Goal: Communication & Community: Connect with others

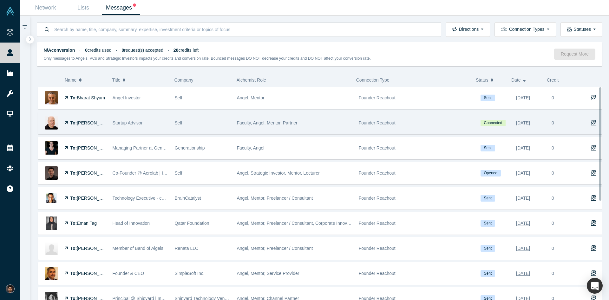
click at [92, 121] on span "[PERSON_NAME]" at bounding box center [95, 122] width 36 height 5
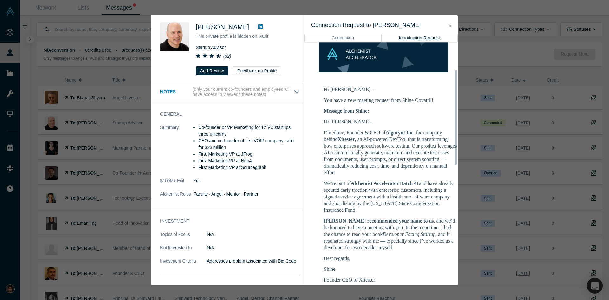
scroll to position [95, 0]
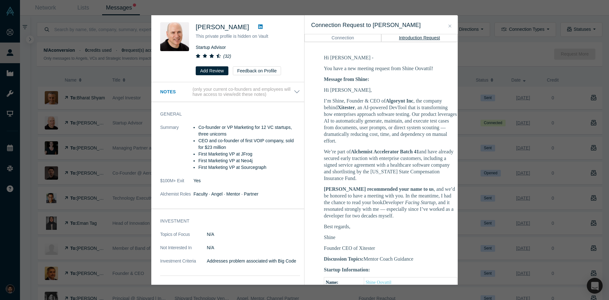
click at [450, 26] on icon "Close" at bounding box center [450, 26] width 3 height 4
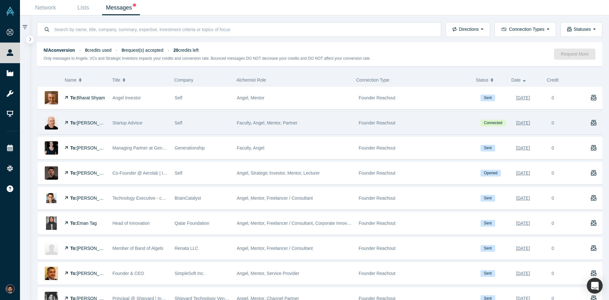
click at [100, 125] on span "Adam Frankl" at bounding box center [95, 122] width 36 height 5
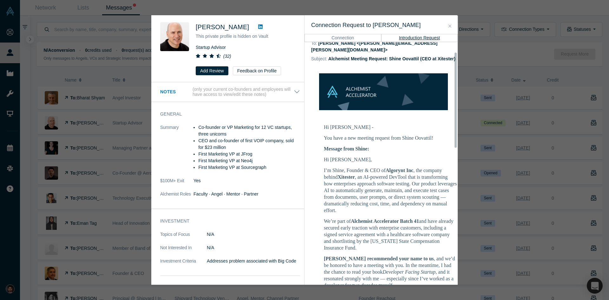
scroll to position [63, 0]
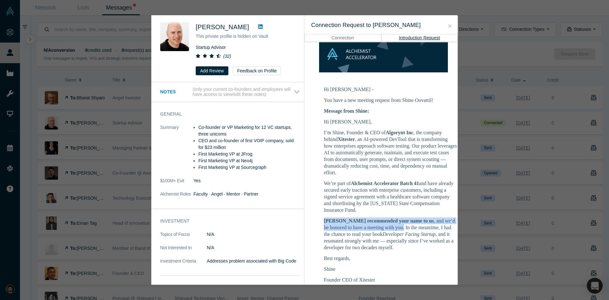
drag, startPoint x: 325, startPoint y: 221, endPoint x: 425, endPoint y: 227, distance: 100.4
click at [425, 227] on p "Mr. Ravi Belani recommended your name to us , and we’d be honored to have a mee…" at bounding box center [390, 233] width 133 height 33
copy p "Mr. Ravi Belani recommended your name to us , and we’d be honored to have a mee…"
click at [413, 230] on p "Mr. Ravi Belani recommended your name to us , and we’d be honored to have a mee…" at bounding box center [390, 233] width 133 height 33
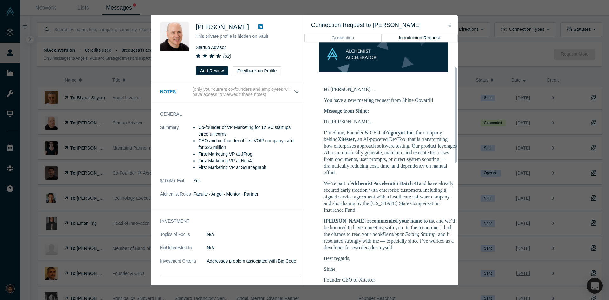
click at [451, 28] on icon "Close" at bounding box center [450, 26] width 3 height 4
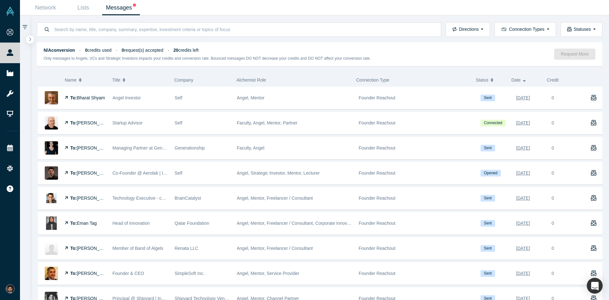
click at [122, 11] on link "Messages" at bounding box center [121, 7] width 38 height 15
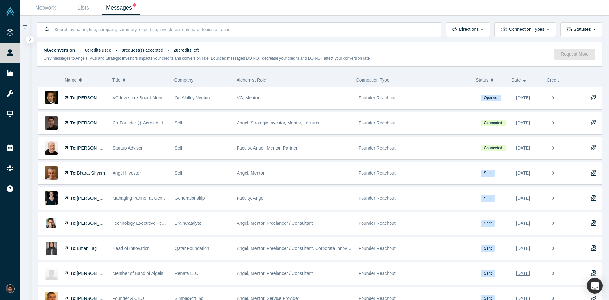
click at [123, 9] on link "Messages" at bounding box center [121, 7] width 38 height 15
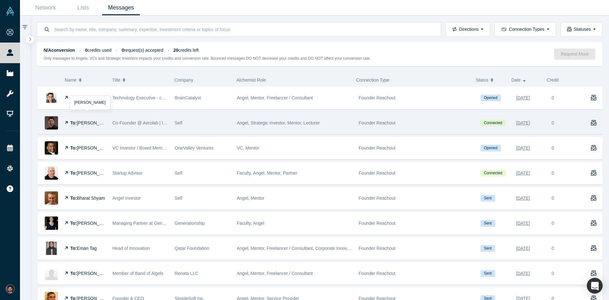
click at [95, 123] on span "[PERSON_NAME]" at bounding box center [95, 122] width 36 height 5
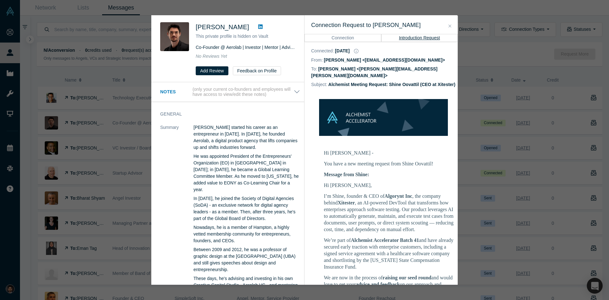
click at [449, 27] on icon "Close" at bounding box center [450, 26] width 3 height 4
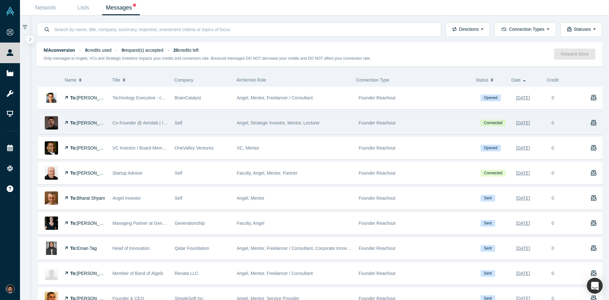
click at [88, 123] on span "[PERSON_NAME]" at bounding box center [95, 122] width 36 height 5
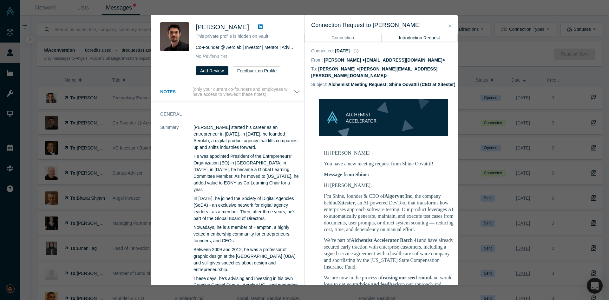
click at [450, 27] on icon "Close" at bounding box center [450, 26] width 3 height 4
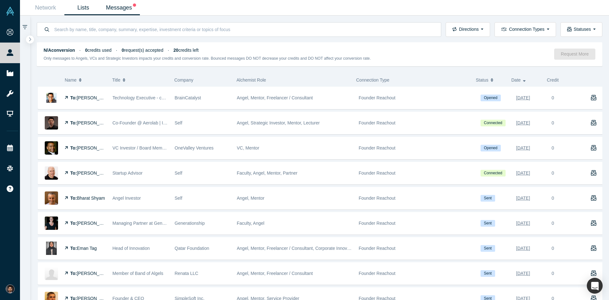
click at [89, 7] on link "Lists" at bounding box center [83, 7] width 38 height 15
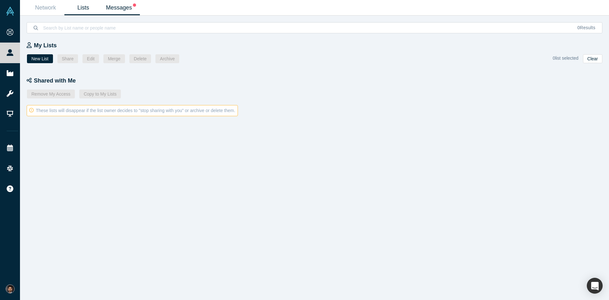
click at [123, 9] on link "Messages" at bounding box center [121, 7] width 38 height 15
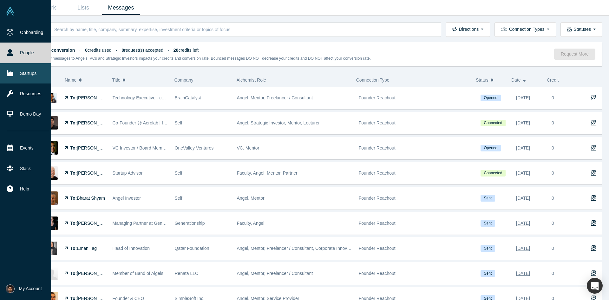
click at [10, 74] on icon at bounding box center [10, 73] width 7 height 6
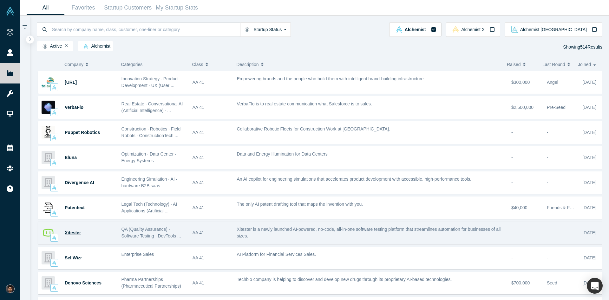
click at [78, 232] on span "Xitester" at bounding box center [73, 232] width 16 height 5
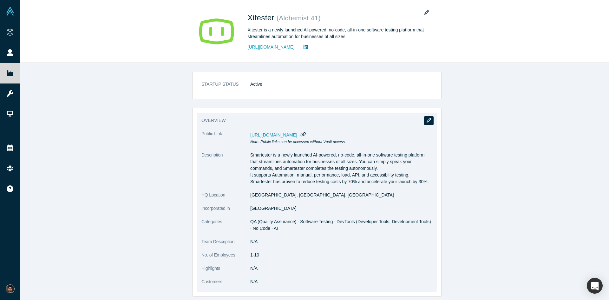
click at [429, 119] on button "button" at bounding box center [429, 120] width 10 height 9
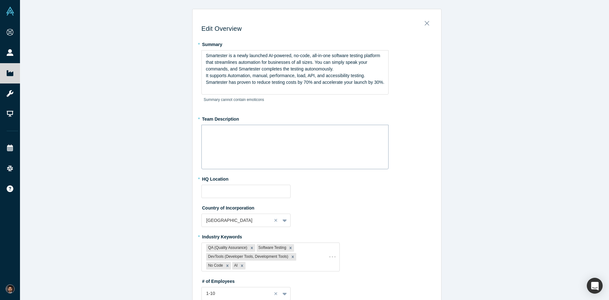
type input "San Francisco, CA, USA"
click at [225, 55] on span "Smartester is a newly launched AI-powered, no-code, all-in-one software testing…" at bounding box center [293, 62] width 175 height 18
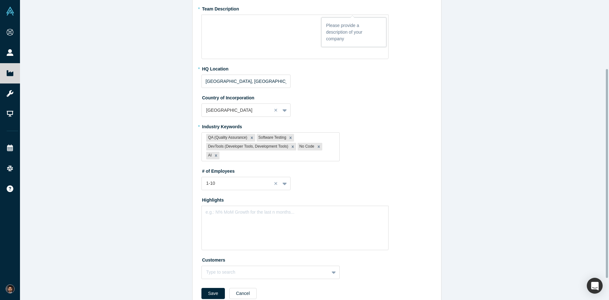
scroll to position [127, 0]
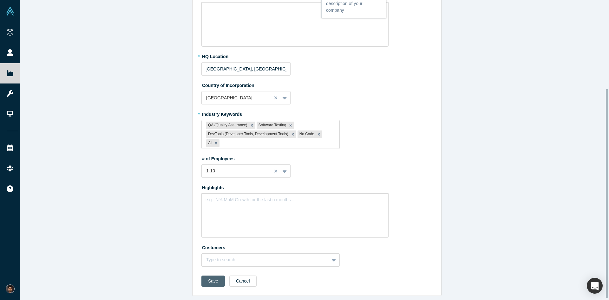
click at [213, 279] on button "Save" at bounding box center [212, 280] width 23 height 11
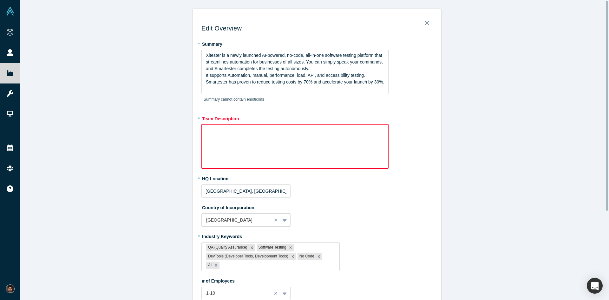
scroll to position [0, 0]
click at [339, 161] on div "rdw-wrapper" at bounding box center [294, 147] width 187 height 44
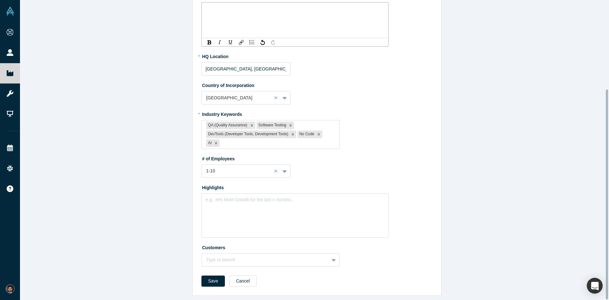
scroll to position [127, 0]
click at [216, 276] on button "Save" at bounding box center [212, 280] width 23 height 11
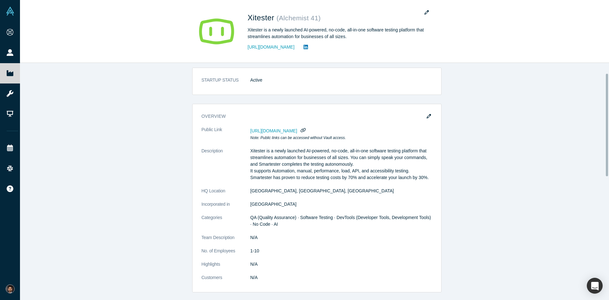
scroll to position [0, 0]
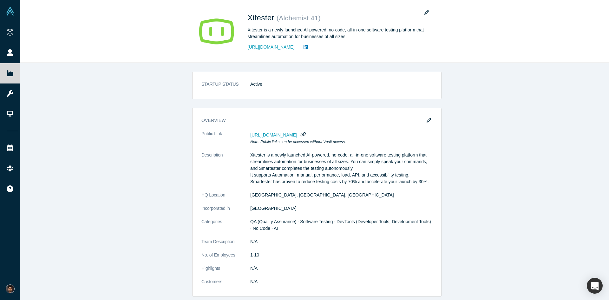
drag, startPoint x: 540, startPoint y: 139, endPoint x: 539, endPoint y: 133, distance: 5.6
click at [540, 139] on div "STARTUP STATUS Active overview Public Link https://vault.alchemistaccelerator.c…" at bounding box center [317, 184] width 594 height 242
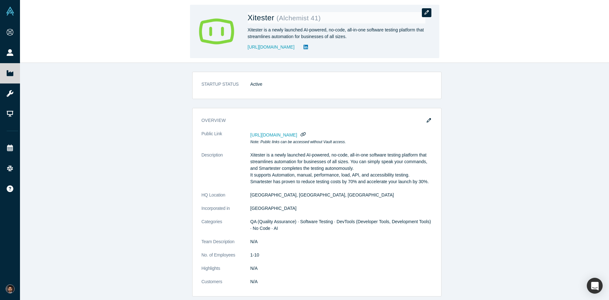
click at [426, 14] on icon "button" at bounding box center [426, 12] width 4 height 4
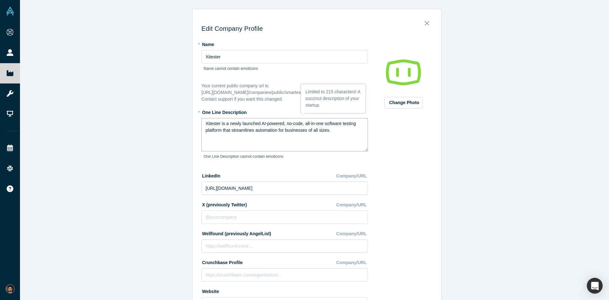
drag, startPoint x: 226, startPoint y: 124, endPoint x: 332, endPoint y: 130, distance: 106.4
click at [332, 130] on textarea "Xitester is a newly launched AI-powered, no-code, all-in-one software testing p…" at bounding box center [284, 134] width 167 height 33
paste textarea "an AI-powered DevTool that transforms how enterprises approach software testing…"
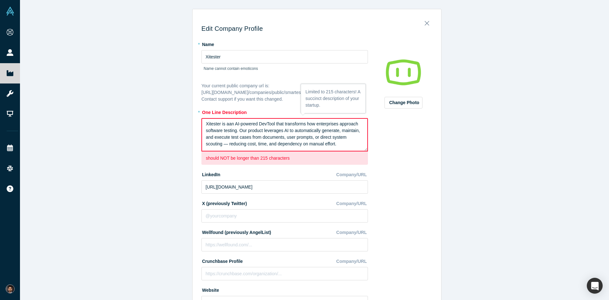
click at [230, 125] on textarea "Xitester is aan AI-powered DevTool that transforms how enterprises approach sof…" at bounding box center [284, 134] width 167 height 33
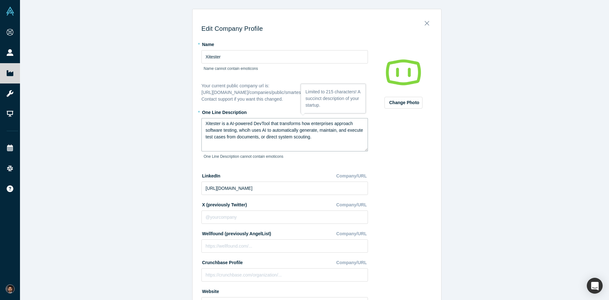
drag, startPoint x: 316, startPoint y: 137, endPoint x: 189, endPoint y: 125, distance: 127.8
click at [189, 125] on div "Edit Company Profile * Name Xitester Name cannot contain emoticons Your current…" at bounding box center [317, 152] width 594 height 304
paste textarea "n AI-powered DevTool that transforms enterprise software testing by using AI to…"
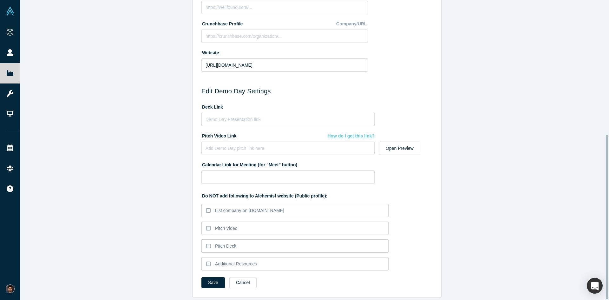
scroll to position [245, 0]
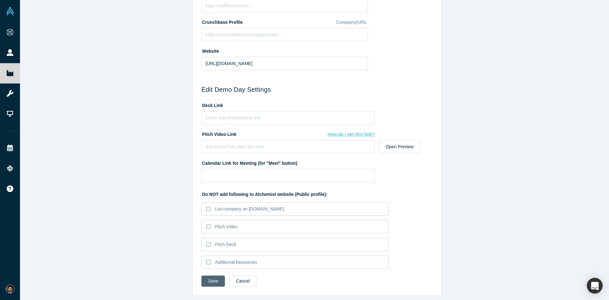
type textarea "Xitester is an AI-powered DevTool that transforms enterprise software testing b…"
click at [208, 275] on button "Save" at bounding box center [212, 280] width 23 height 11
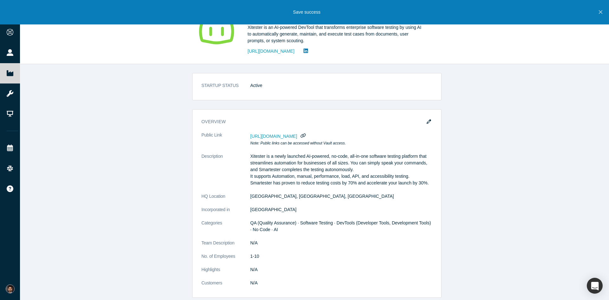
click at [600, 13] on icon "Close" at bounding box center [600, 11] width 3 height 3
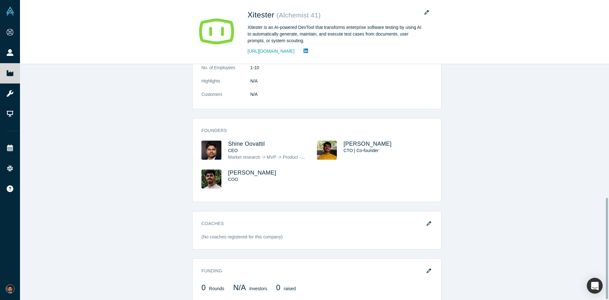
scroll to position [0, 0]
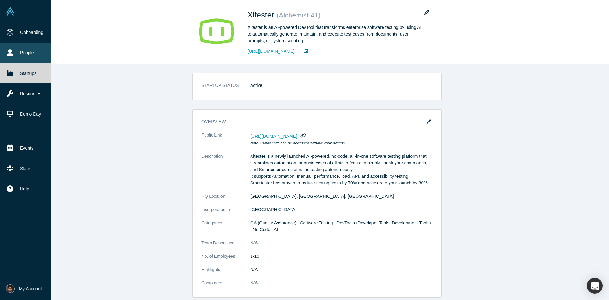
click at [13, 54] on link "People" at bounding box center [28, 53] width 56 height 20
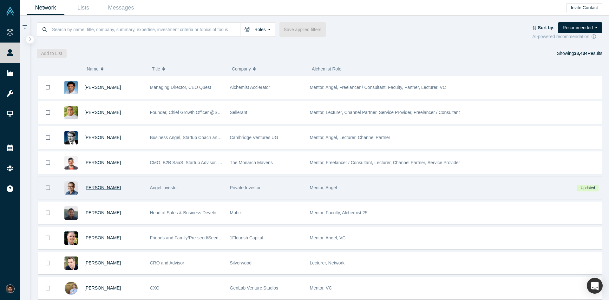
click at [100, 189] on span "[PERSON_NAME]" at bounding box center [102, 187] width 36 height 5
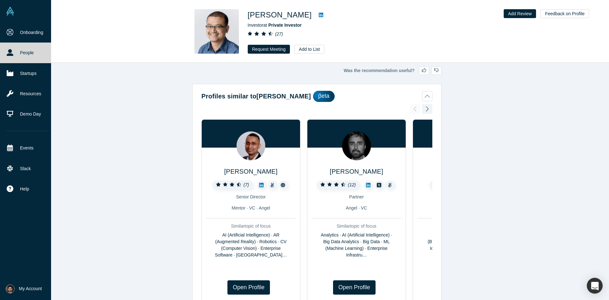
click at [29, 57] on link "People" at bounding box center [28, 53] width 56 height 20
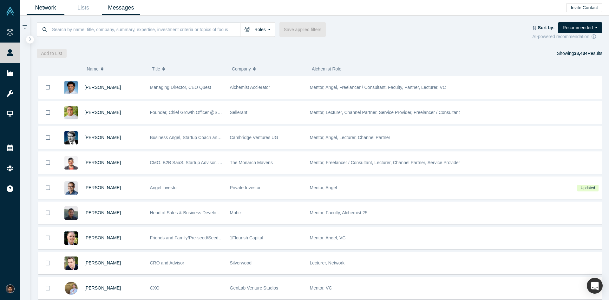
click at [107, 10] on link "Messages" at bounding box center [121, 7] width 38 height 15
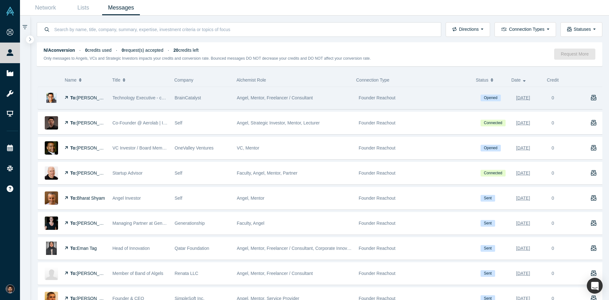
click at [87, 96] on span "[PERSON_NAME]" at bounding box center [95, 97] width 36 height 5
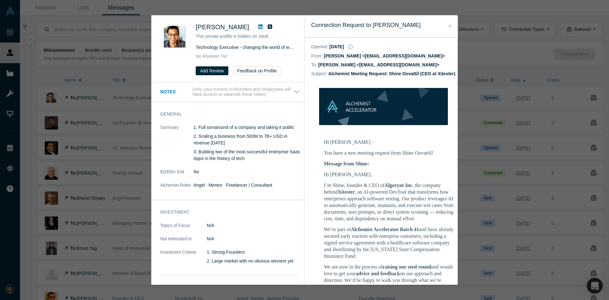
click at [344, 222] on p "I’m Shine, founder & CEO of Algorynt Inc , the company behind Xitester , an AI-…" at bounding box center [390, 202] width 133 height 40
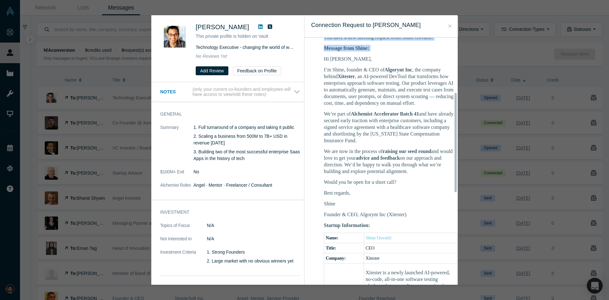
scroll to position [136, 0]
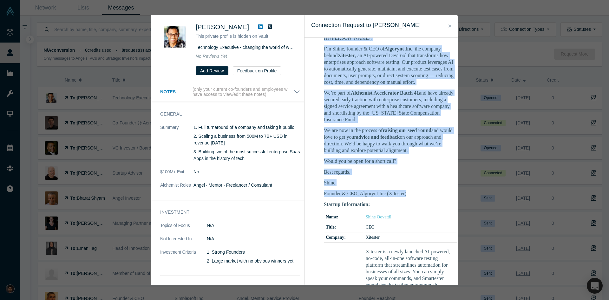
drag, startPoint x: 325, startPoint y: 181, endPoint x: 422, endPoint y: 211, distance: 102.1
click at [422, 197] on div "Hi Raj, I’m Shine, founder & CEO of Algorynt Inc , the company behind Xitester …" at bounding box center [390, 116] width 133 height 162
copy div "Hi Raj, I’m Shine, founder & CEO of Algorynt Inc , the company behind Xitester …"
click at [451, 28] on button "Close" at bounding box center [450, 26] width 7 height 7
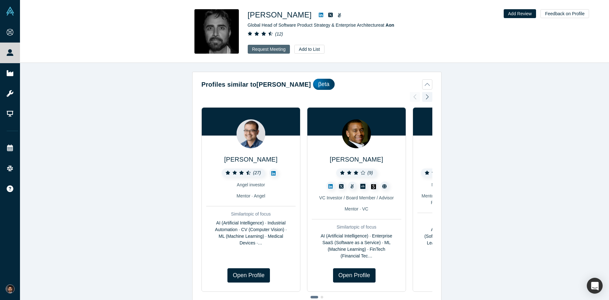
click at [276, 52] on button "Request Meeting" at bounding box center [269, 49] width 43 height 9
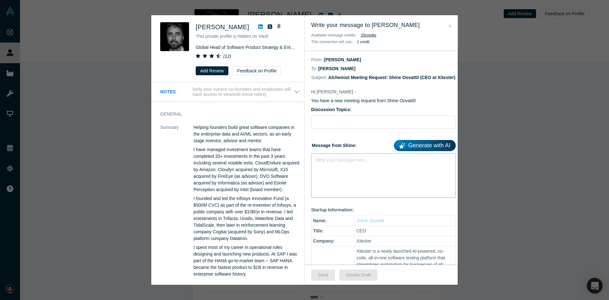
click at [365, 181] on div "Write your message here..." at bounding box center [383, 175] width 145 height 44
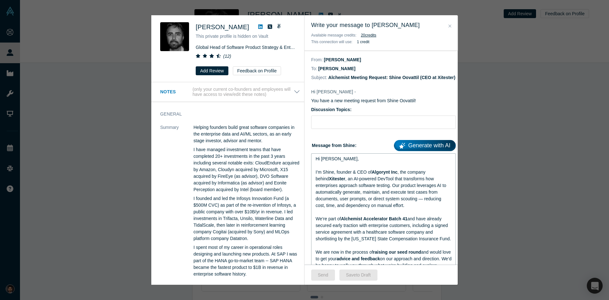
click at [350, 162] on div "Hi Raj," at bounding box center [384, 158] width 136 height 7
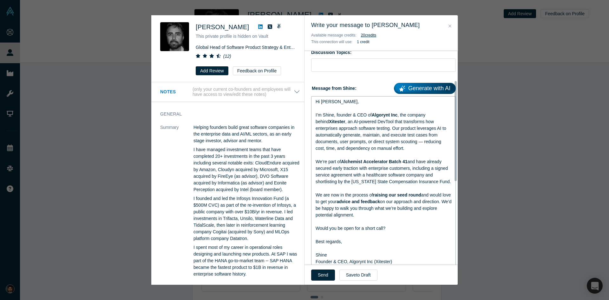
scroll to position [64, 0]
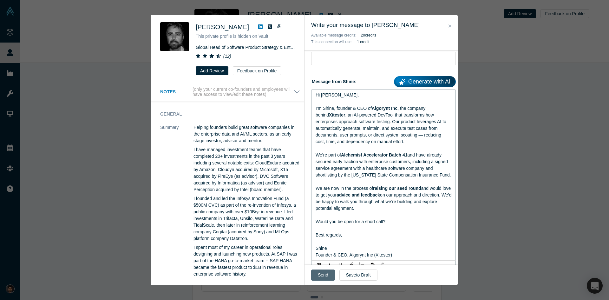
click at [322, 277] on button "Send" at bounding box center [323, 274] width 24 height 11
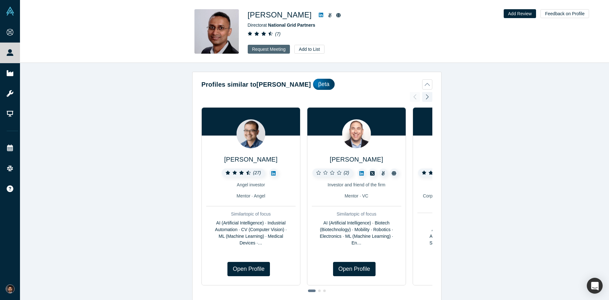
click at [278, 50] on button "Request Meeting" at bounding box center [269, 49] width 43 height 9
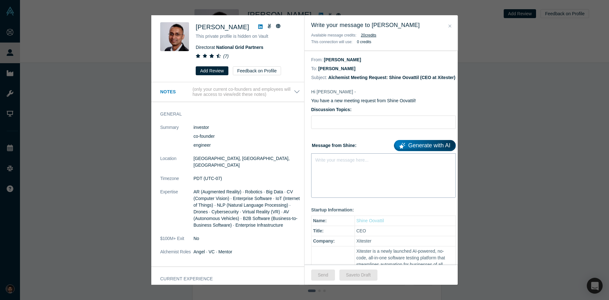
click at [363, 180] on div "Write your message here..." at bounding box center [383, 175] width 145 height 44
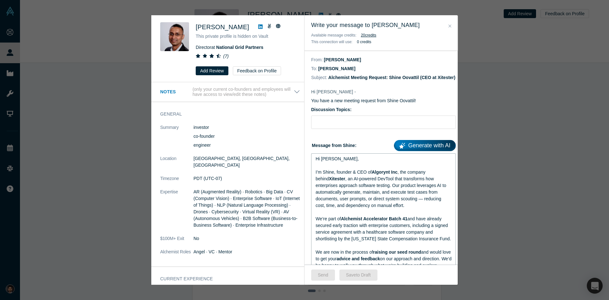
click at [331, 162] on div "Hi [PERSON_NAME]," at bounding box center [384, 158] width 136 height 7
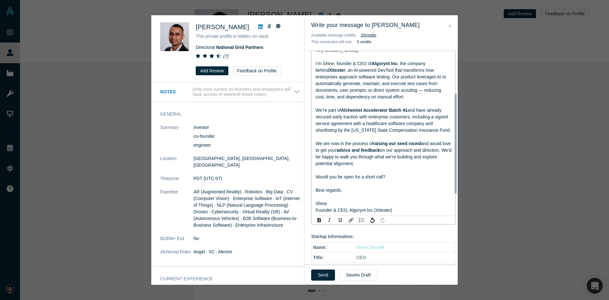
scroll to position [127, 0]
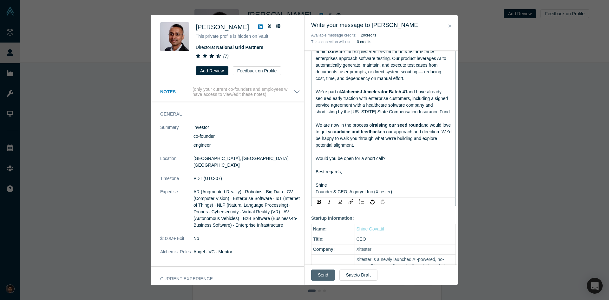
click at [326, 276] on button "Send" at bounding box center [323, 274] width 24 height 11
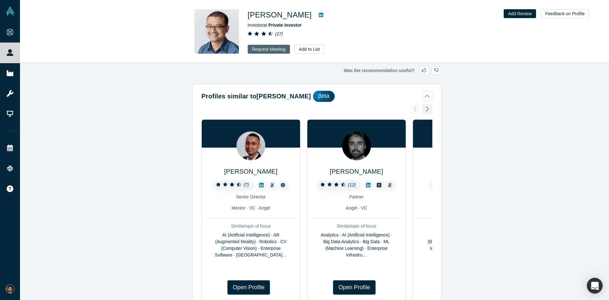
click at [274, 49] on button "Request Meeting" at bounding box center [269, 49] width 43 height 9
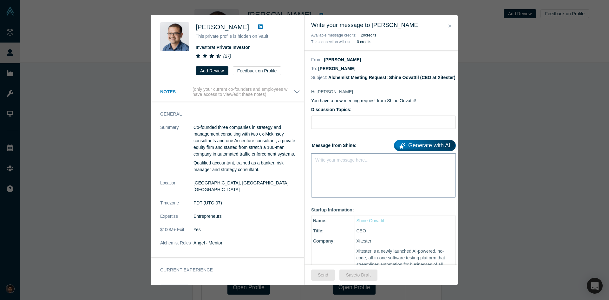
click at [351, 174] on div "Write your message here..." at bounding box center [383, 175] width 145 height 44
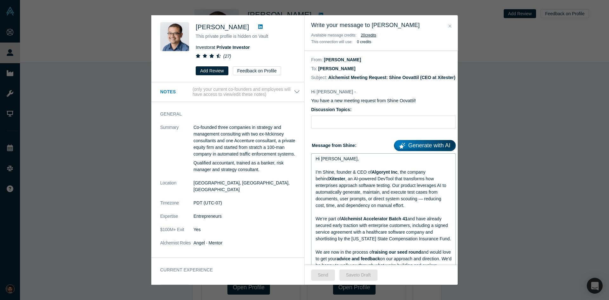
click at [349, 169] on div "rdw-editor" at bounding box center [384, 165] width 136 height 7
click at [354, 162] on div "Hi [PERSON_NAME]," at bounding box center [384, 158] width 136 height 7
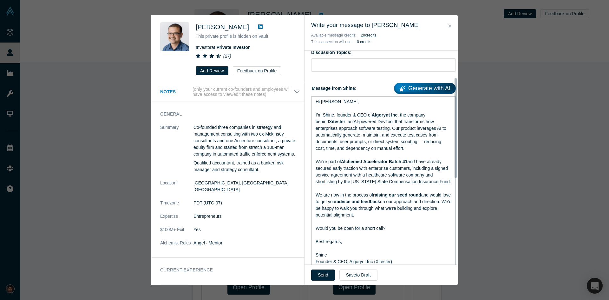
scroll to position [64, 0]
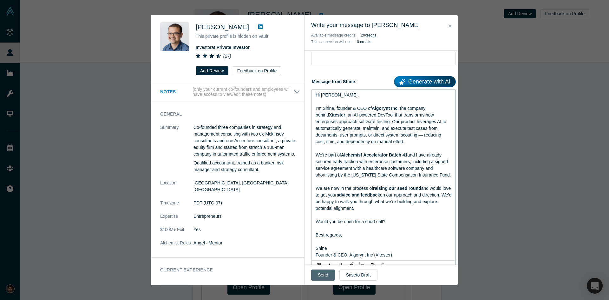
click at [325, 274] on button "Send" at bounding box center [323, 274] width 24 height 11
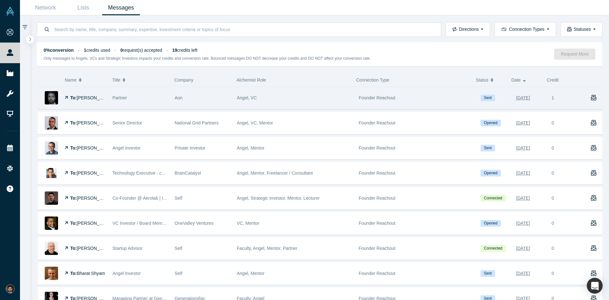
click at [94, 99] on span "[PERSON_NAME]" at bounding box center [95, 97] width 36 height 5
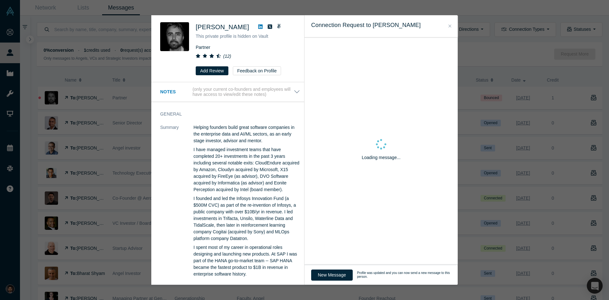
click at [219, 28] on span "[PERSON_NAME]" at bounding box center [222, 26] width 53 height 7
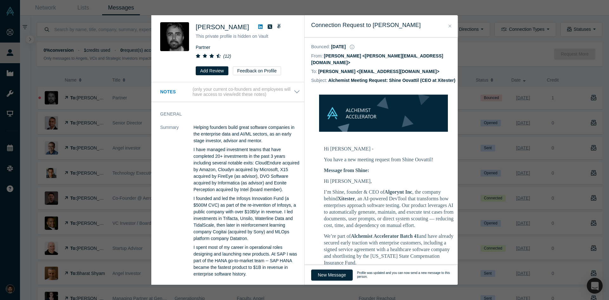
click at [219, 28] on span "[PERSON_NAME]" at bounding box center [222, 26] width 53 height 7
click at [452, 27] on button "Close" at bounding box center [450, 26] width 7 height 7
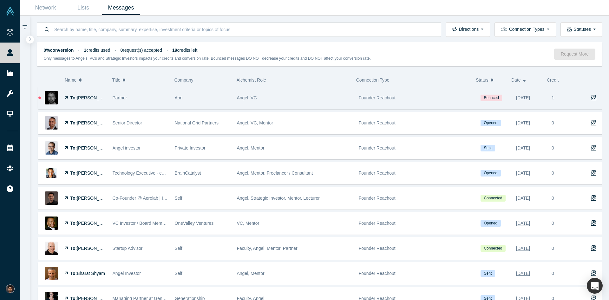
click at [97, 99] on span "[PERSON_NAME]" at bounding box center [95, 97] width 36 height 5
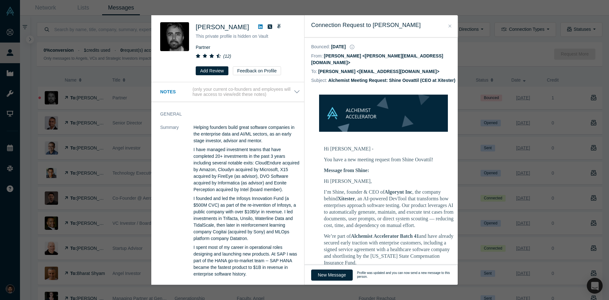
click at [448, 26] on button "Close" at bounding box center [450, 26] width 7 height 7
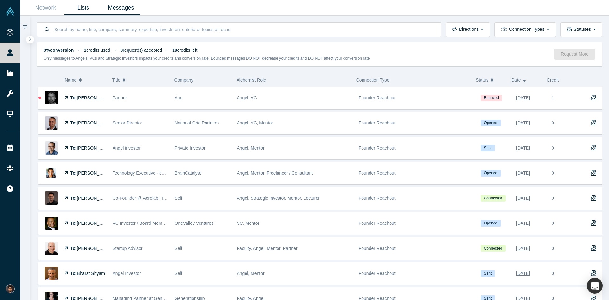
click at [84, 7] on link "Lists" at bounding box center [83, 7] width 38 height 15
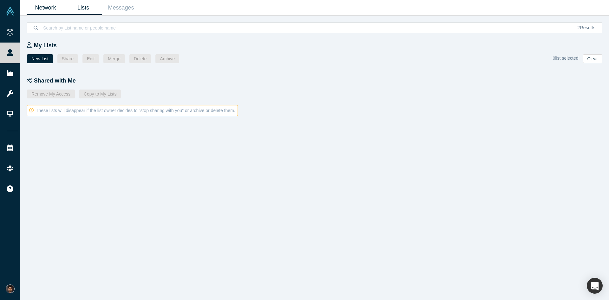
click at [56, 10] on link "Network" at bounding box center [46, 7] width 38 height 15
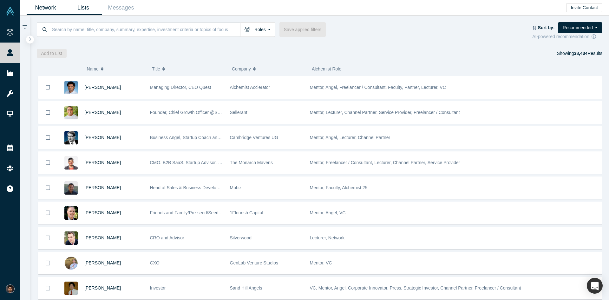
click at [82, 7] on link "Lists" at bounding box center [83, 7] width 38 height 15
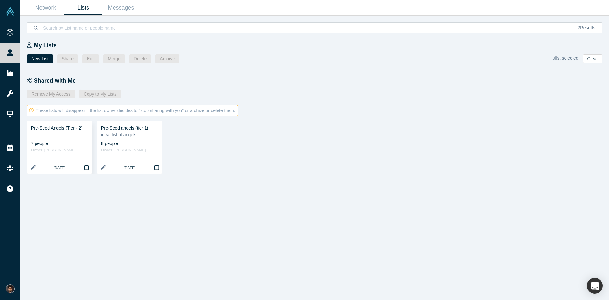
click at [71, 136] on div at bounding box center [59, 134] width 57 height 7
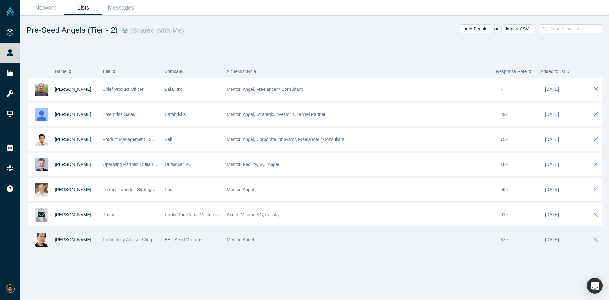
click at [76, 239] on span "Boris Livshutz" at bounding box center [73, 239] width 36 height 5
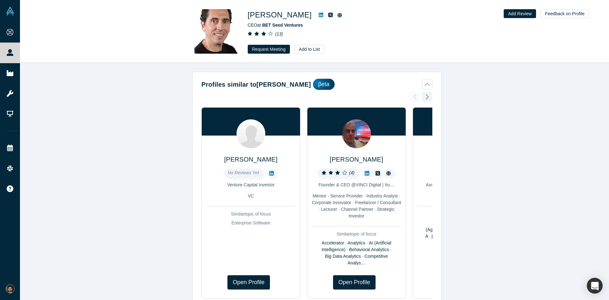
click at [428, 98] on div at bounding box center [427, 97] width 10 height 14
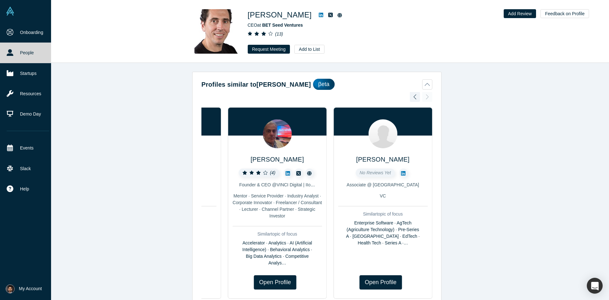
click at [13, 55] on icon at bounding box center [10, 52] width 7 height 7
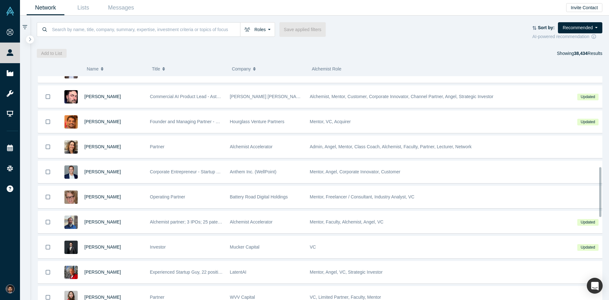
scroll to position [476, 0]
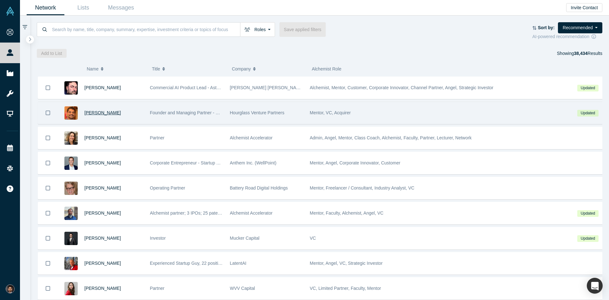
click at [106, 112] on span "[PERSON_NAME]" at bounding box center [102, 112] width 36 height 5
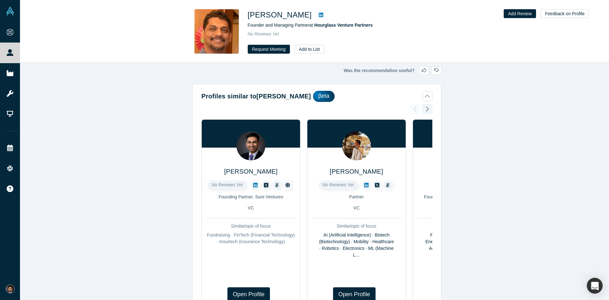
click at [428, 112] on div at bounding box center [427, 109] width 10 height 14
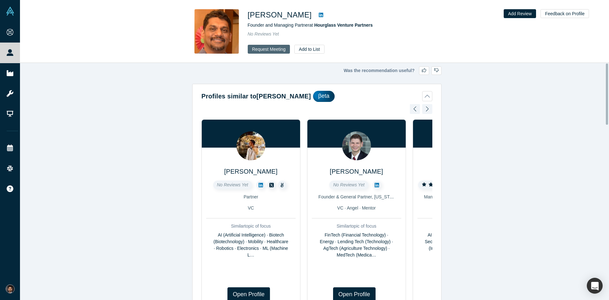
click at [277, 49] on button "Request Meeting" at bounding box center [269, 49] width 43 height 9
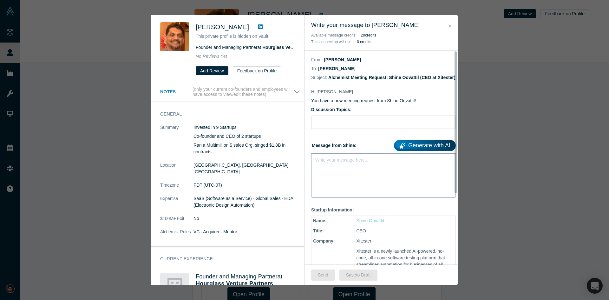
click at [373, 162] on div "rdw-editor" at bounding box center [384, 158] width 136 height 7
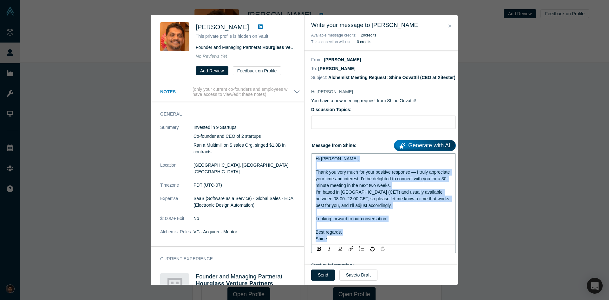
drag, startPoint x: 334, startPoint y: 248, endPoint x: 309, endPoint y: 165, distance: 86.1
click at [309, 165] on div "Hi Ravi - You have a new meeting request from Shine Oovattil! Discussion Topics…" at bounding box center [383, 251] width 158 height 338
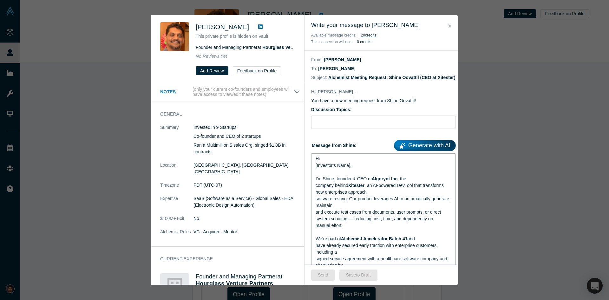
click at [353, 169] on div "[Investor’s Name]," at bounding box center [384, 165] width 136 height 7
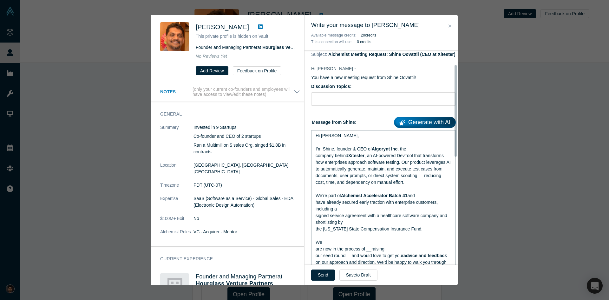
scroll to position [32, 0]
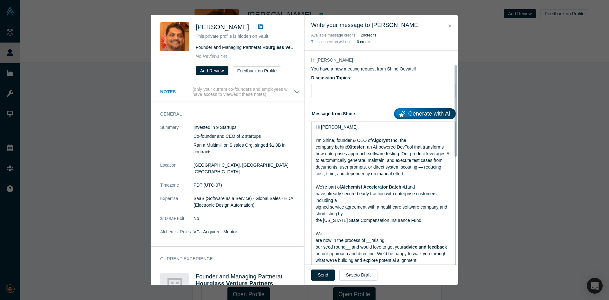
click at [347, 204] on div "have already secured early traction with enterprise customers, including a" at bounding box center [384, 196] width 136 height 13
click at [332, 213] on span "signed service agreement with a healthcare software company and shortlisting by" at bounding box center [382, 210] width 133 height 12
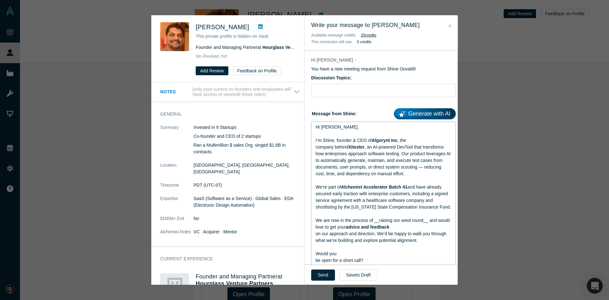
click at [396, 230] on div "We are now in the process of __raising our seed round__ and would love to get y…" at bounding box center [384, 223] width 136 height 13
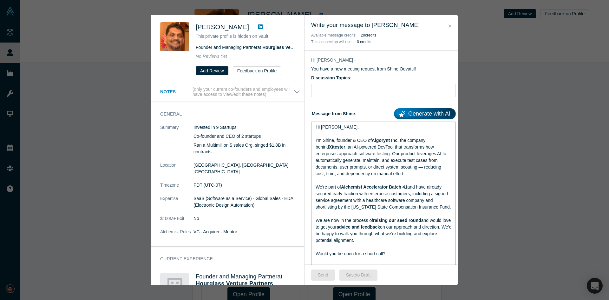
click at [348, 130] on div "Hi [PERSON_NAME]," at bounding box center [384, 127] width 136 height 7
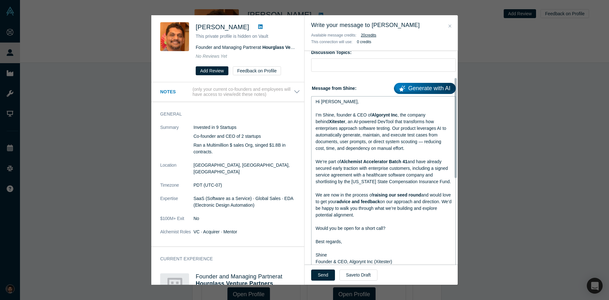
scroll to position [64, 0]
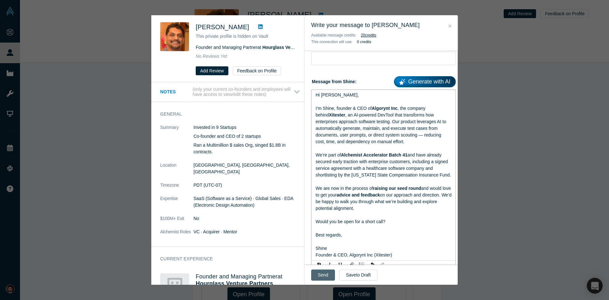
click at [320, 274] on button "Send" at bounding box center [323, 274] width 24 height 11
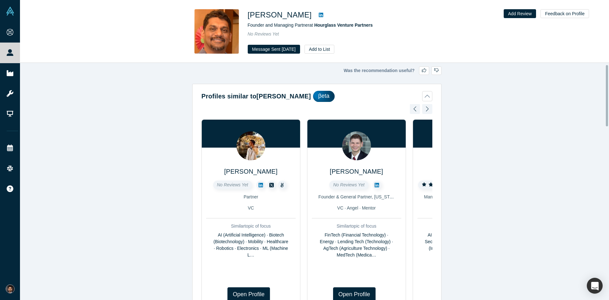
scroll to position [63, 0]
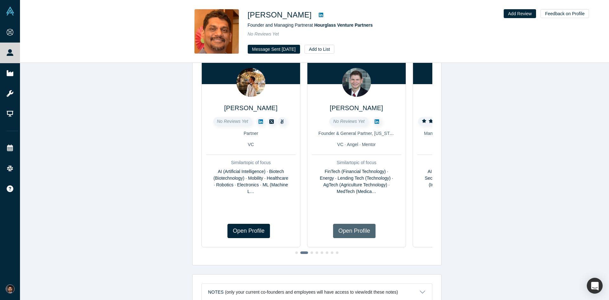
click at [350, 225] on link "Open Profile" at bounding box center [354, 231] width 43 height 14
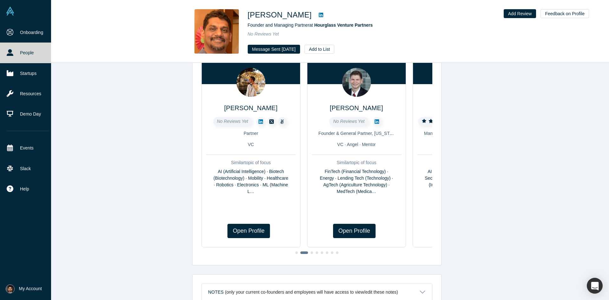
click at [28, 56] on link "People" at bounding box center [28, 53] width 56 height 20
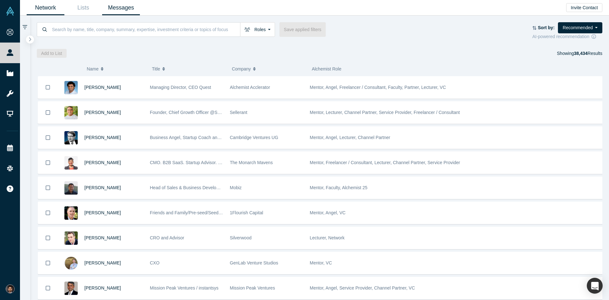
click at [119, 11] on link "Messages" at bounding box center [121, 7] width 38 height 15
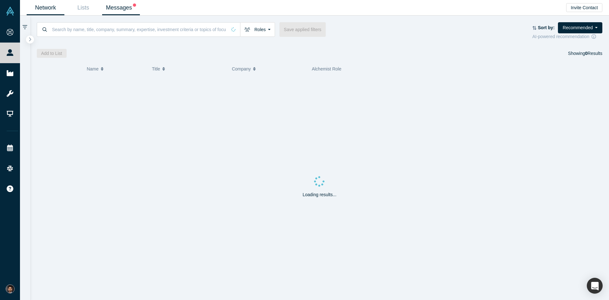
click at [121, 7] on link "Messages" at bounding box center [121, 7] width 38 height 15
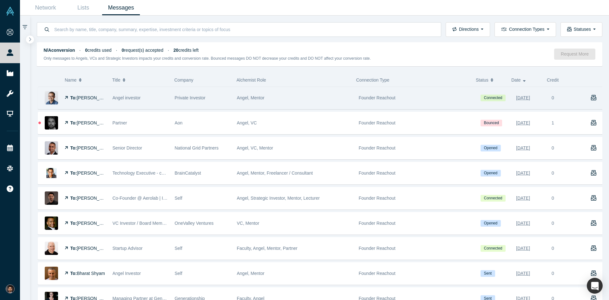
click at [83, 97] on span "[PERSON_NAME]" at bounding box center [95, 97] width 36 height 5
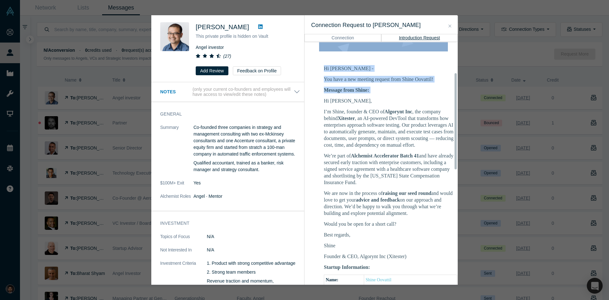
scroll to position [145, 0]
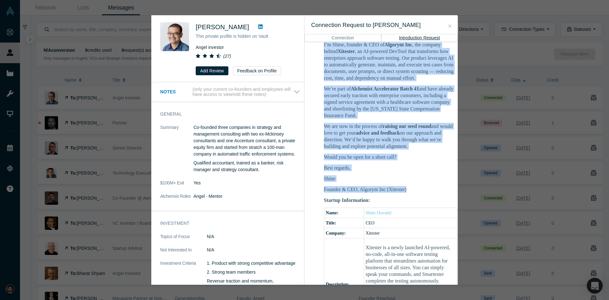
drag, startPoint x: 325, startPoint y: 182, endPoint x: 419, endPoint y: 208, distance: 97.3
click at [419, 193] on div "Hi [PERSON_NAME], I’m Shine, founder & CEO of Algorynt Inc , the company behind…" at bounding box center [390, 111] width 133 height 162
copy div "Hi [PERSON_NAME], I’m Shine, founder & CEO of Algorynt Inc , the company behind…"
click at [451, 25] on button "Close" at bounding box center [450, 26] width 7 height 7
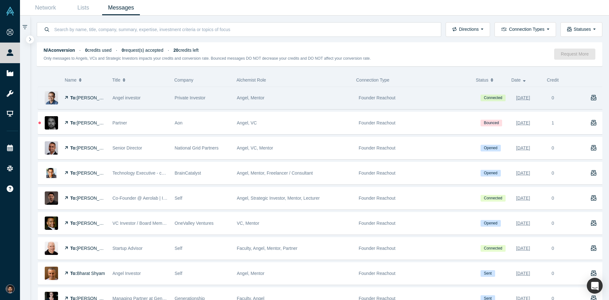
click at [129, 98] on span "Angel investor" at bounding box center [127, 97] width 28 height 5
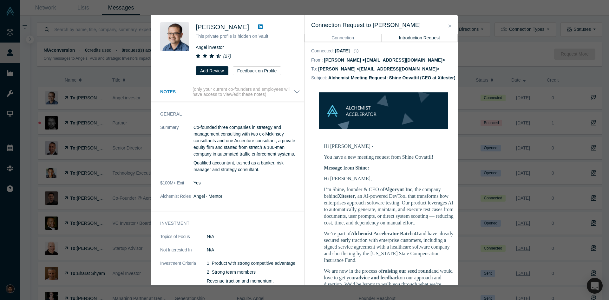
click at [450, 27] on icon "Close" at bounding box center [450, 26] width 3 height 4
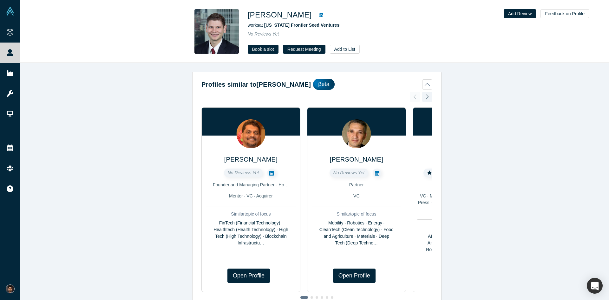
click at [425, 97] on div at bounding box center [427, 97] width 10 height 14
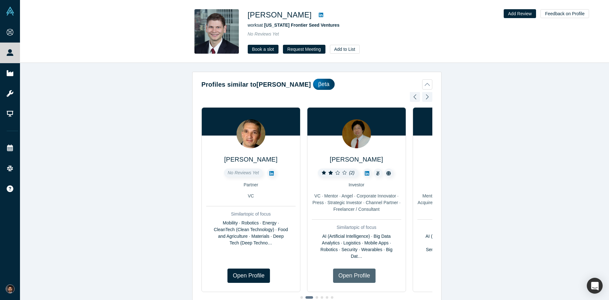
click at [350, 276] on link "Open Profile" at bounding box center [354, 275] width 43 height 14
click at [428, 98] on div at bounding box center [427, 97] width 10 height 14
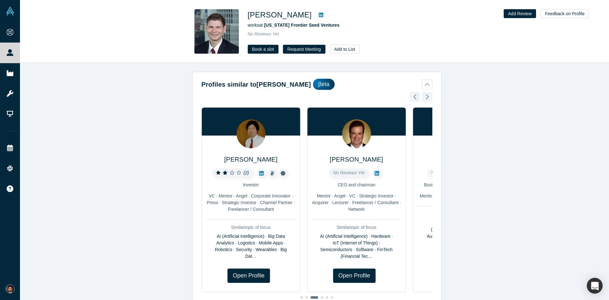
click at [424, 98] on div at bounding box center [427, 97] width 10 height 14
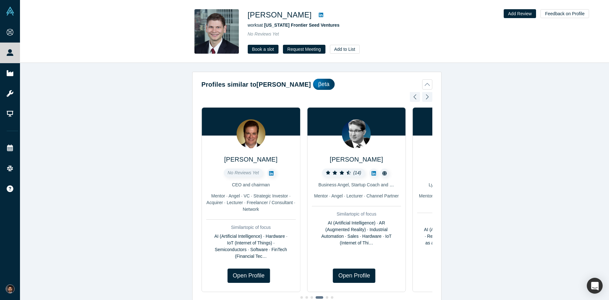
click at [427, 96] on div at bounding box center [427, 97] width 10 height 14
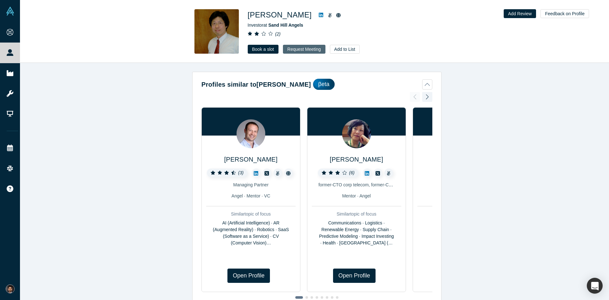
click at [300, 49] on button "Request Meeting" at bounding box center [304, 49] width 43 height 9
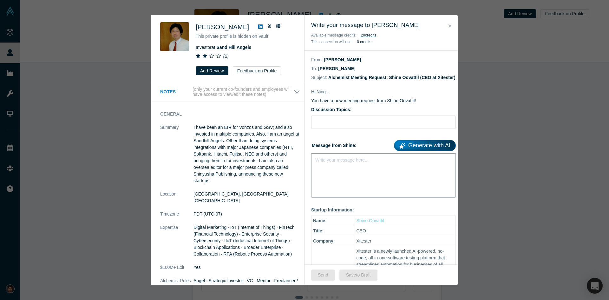
click at [388, 179] on div "Write your message here..." at bounding box center [383, 175] width 145 height 44
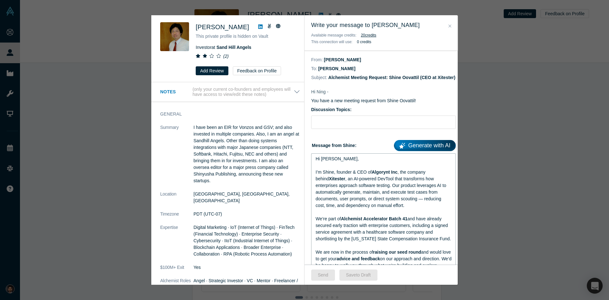
click at [355, 162] on div "Hi Danny," at bounding box center [384, 158] width 136 height 7
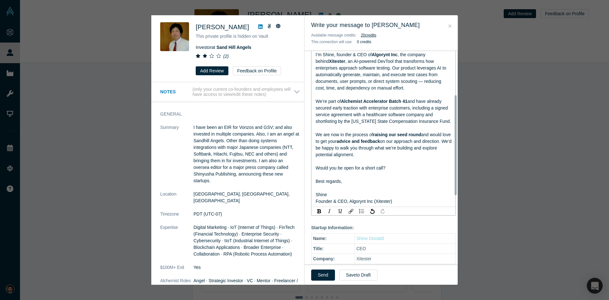
scroll to position [127, 0]
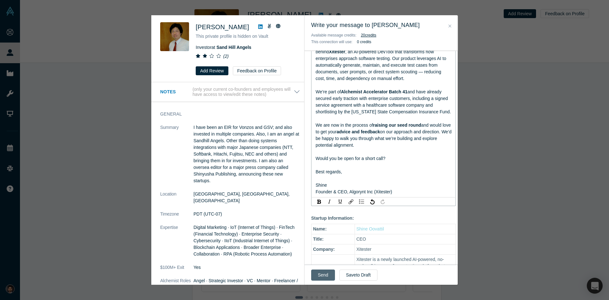
click at [323, 273] on button "Send" at bounding box center [323, 274] width 24 height 11
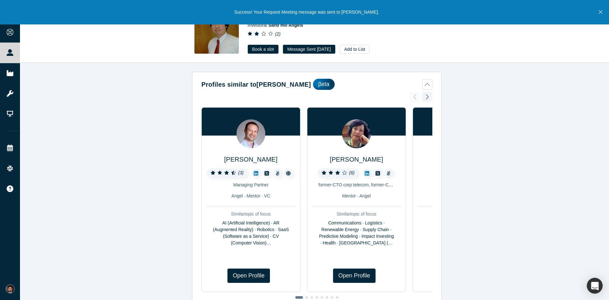
drag, startPoint x: 603, startPoint y: 13, endPoint x: 587, endPoint y: 126, distance: 114.3
click at [587, 126] on div "Success! Your Request Meeting message was sent to Ning Sung. Onboarding People …" at bounding box center [304, 150] width 609 height 300
click at [361, 275] on link "Open Profile" at bounding box center [354, 275] width 43 height 14
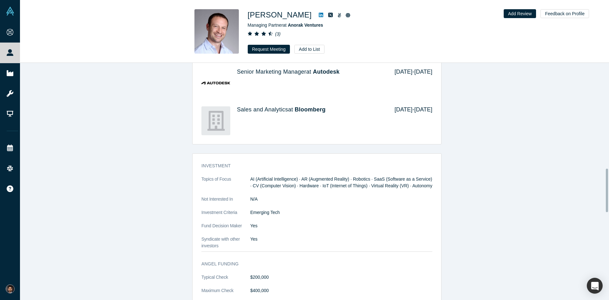
scroll to position [603, 0]
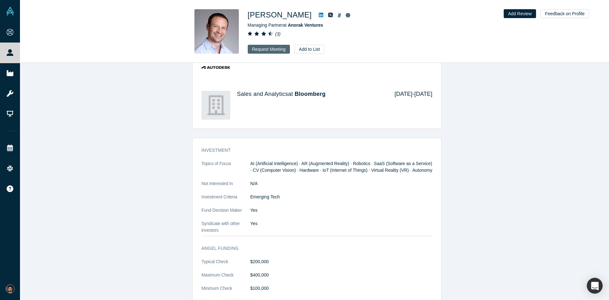
click at [268, 47] on button "Request Meeting" at bounding box center [269, 49] width 43 height 9
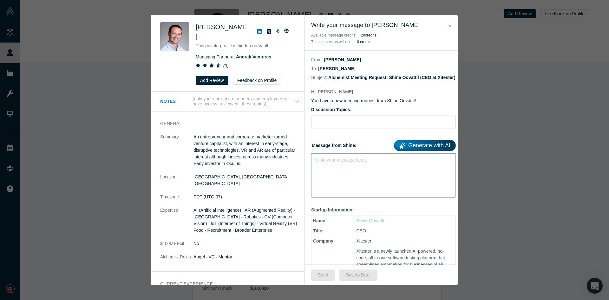
click at [350, 178] on div "Write your message here..." at bounding box center [383, 175] width 145 height 44
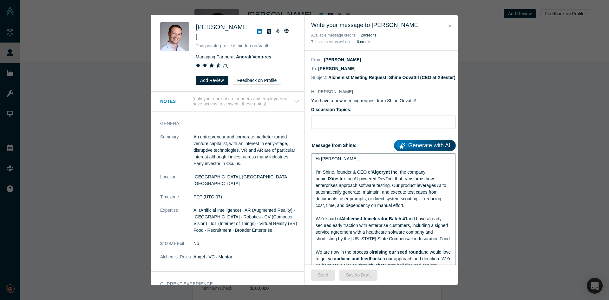
click at [350, 162] on div "Hi [PERSON_NAME]," at bounding box center [384, 158] width 136 height 7
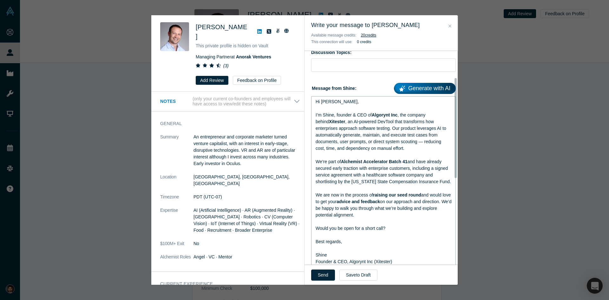
scroll to position [64, 0]
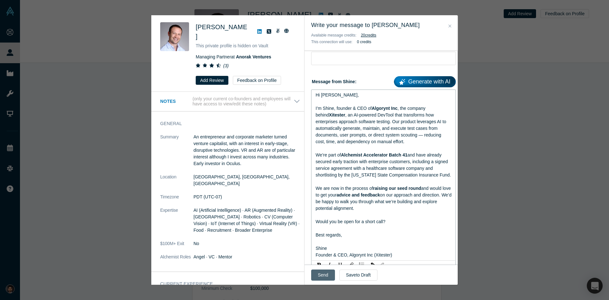
click at [326, 274] on button "Send" at bounding box center [323, 274] width 24 height 11
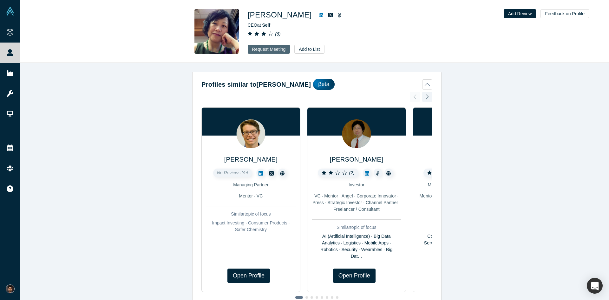
click at [263, 49] on button "Request Meeting" at bounding box center [269, 49] width 43 height 9
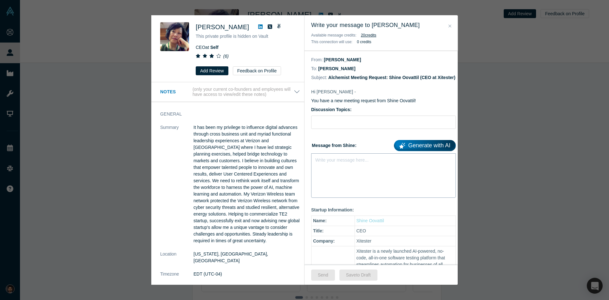
click at [356, 178] on div "Write your message here..." at bounding box center [383, 175] width 145 height 44
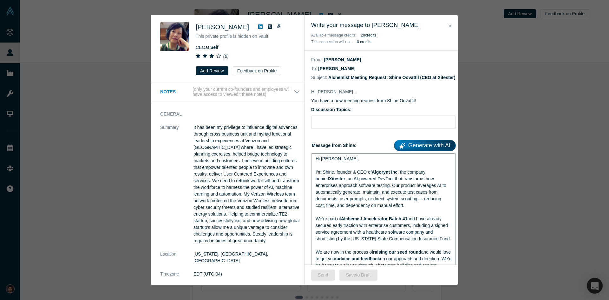
click at [357, 162] on div "Hi [PERSON_NAME]," at bounding box center [384, 158] width 136 height 7
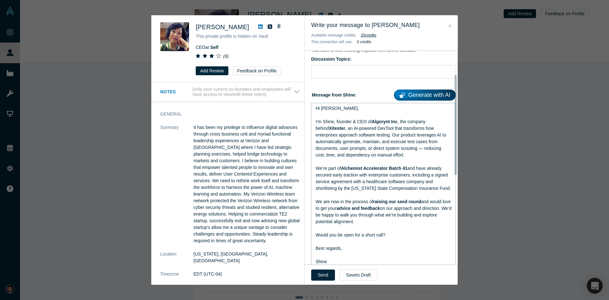
scroll to position [64, 0]
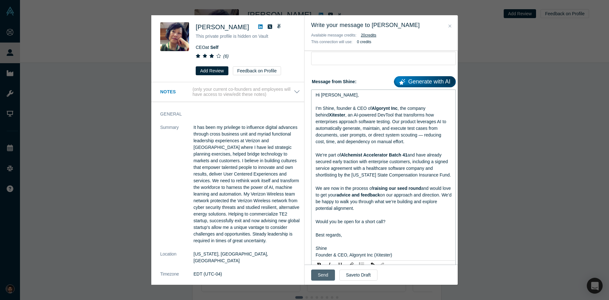
click at [324, 275] on button "Send" at bounding box center [323, 274] width 24 height 11
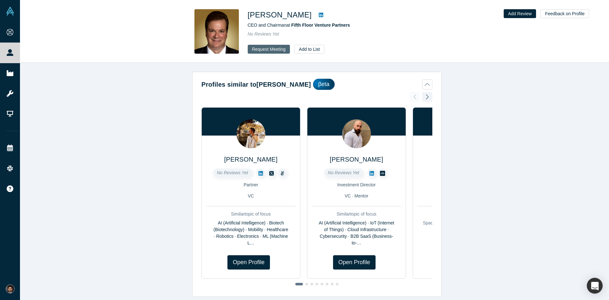
click at [272, 49] on button "Request Meeting" at bounding box center [269, 49] width 43 height 9
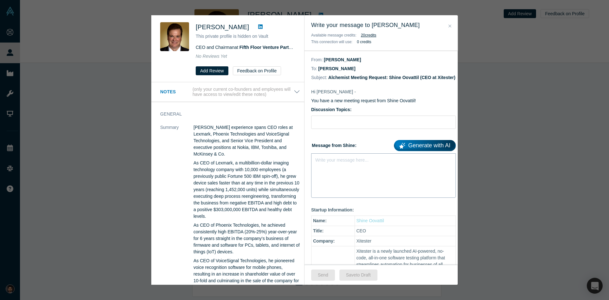
click at [345, 171] on div "Write your message here..." at bounding box center [383, 175] width 145 height 44
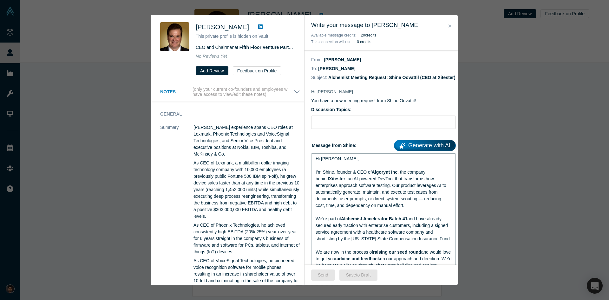
click at [340, 162] on div "Hi [PERSON_NAME]," at bounding box center [384, 158] width 136 height 7
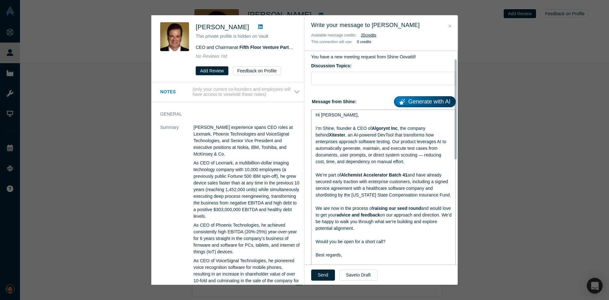
scroll to position [64, 0]
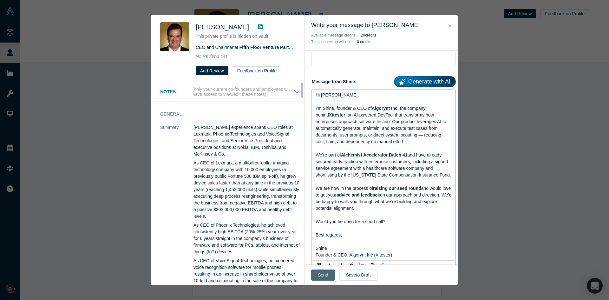
click at [324, 273] on button "Send" at bounding box center [323, 274] width 24 height 11
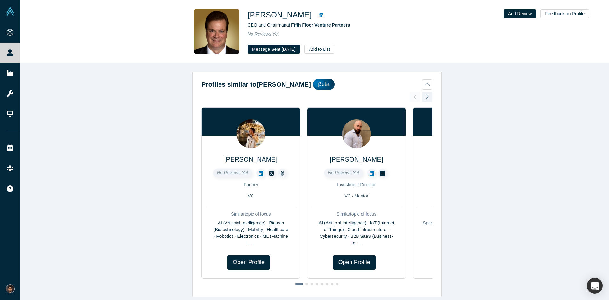
click at [427, 94] on div at bounding box center [427, 97] width 10 height 14
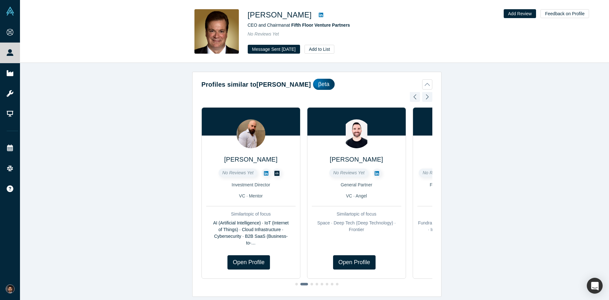
click at [428, 97] on div at bounding box center [427, 97] width 10 height 14
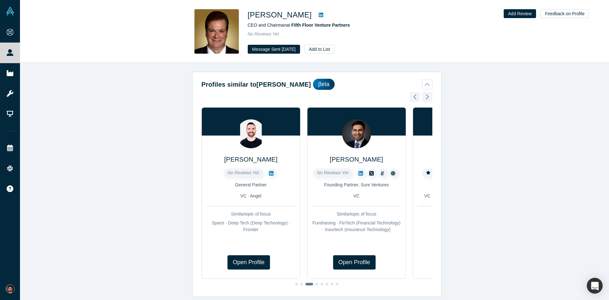
click at [428, 97] on div at bounding box center [427, 97] width 10 height 14
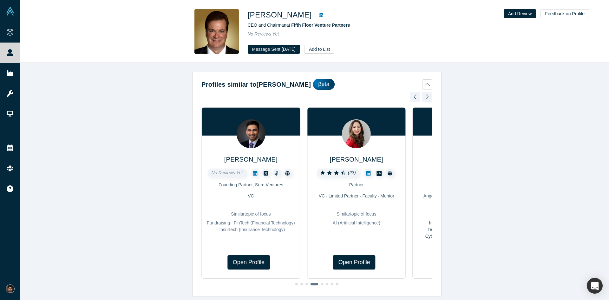
click at [428, 97] on div at bounding box center [427, 97] width 10 height 14
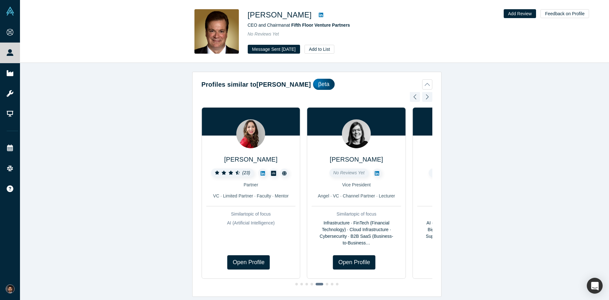
click at [426, 98] on div at bounding box center [427, 97] width 10 height 14
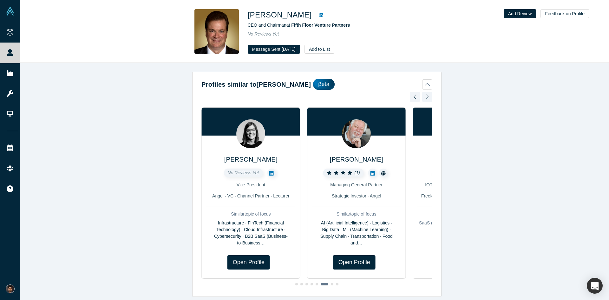
click at [422, 100] on div at bounding box center [427, 97] width 10 height 14
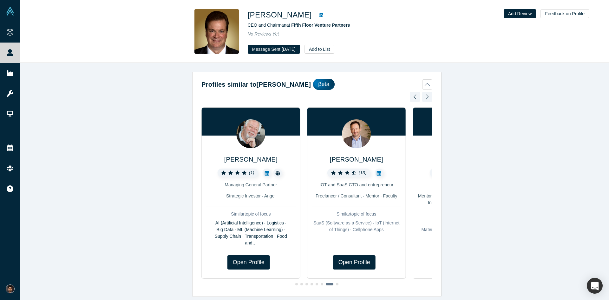
click at [422, 100] on div at bounding box center [427, 97] width 10 height 14
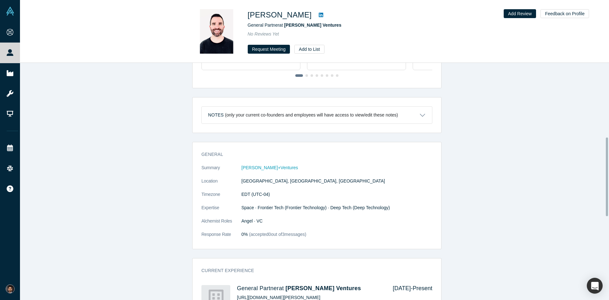
scroll to position [221, 0]
click at [271, 49] on button "Request Meeting" at bounding box center [269, 49] width 43 height 9
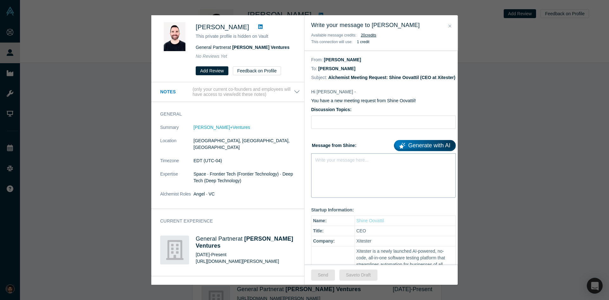
click at [355, 182] on div "Write your message here..." at bounding box center [383, 175] width 145 height 44
paste div "rdw-editor"
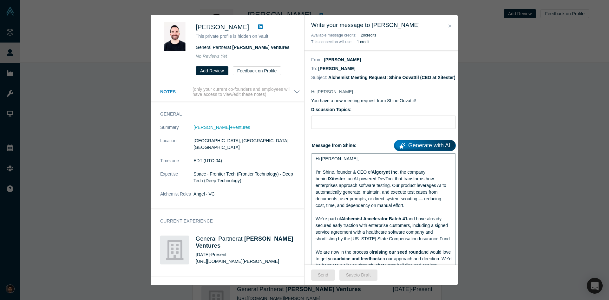
click at [325, 161] on span "Hi [PERSON_NAME]," at bounding box center [337, 158] width 43 height 5
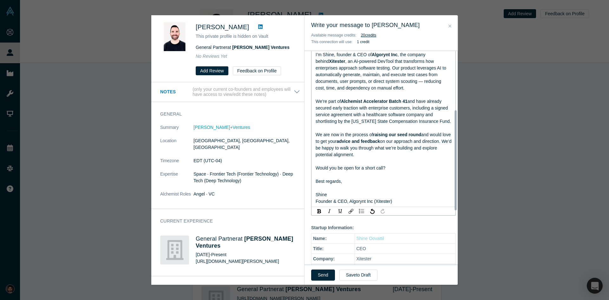
scroll to position [127, 0]
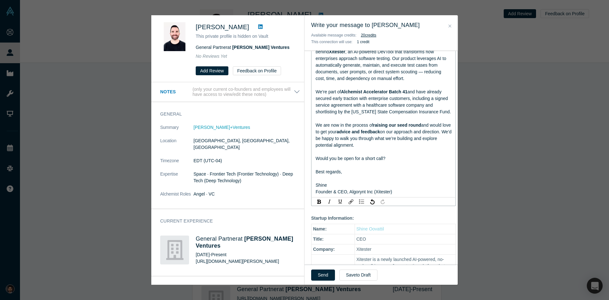
click at [448, 26] on button "Close" at bounding box center [450, 26] width 7 height 7
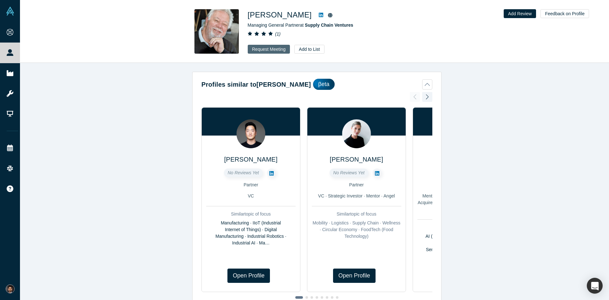
click at [273, 46] on button "Request Meeting" at bounding box center [269, 49] width 43 height 9
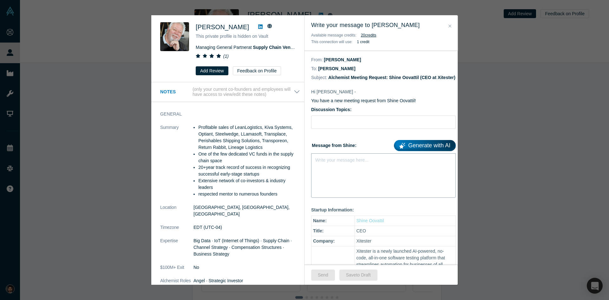
click at [352, 182] on div "Write your message here..." at bounding box center [383, 175] width 145 height 44
paste div "rdw-editor"
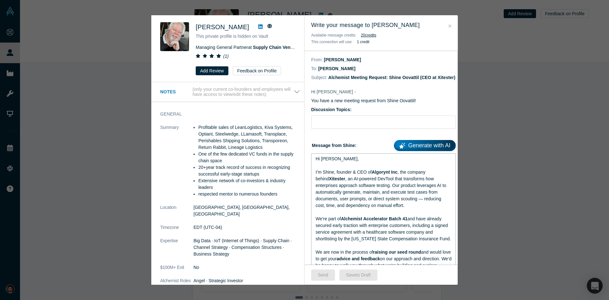
click at [329, 161] on span "Hi Danny," at bounding box center [337, 158] width 43 height 5
click at [320, 274] on button "Send" at bounding box center [323, 274] width 24 height 11
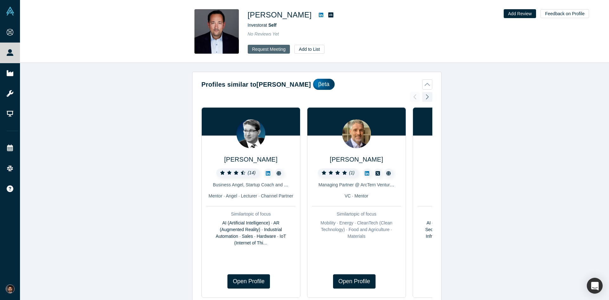
click at [263, 50] on button "Request Meeting" at bounding box center [269, 49] width 43 height 9
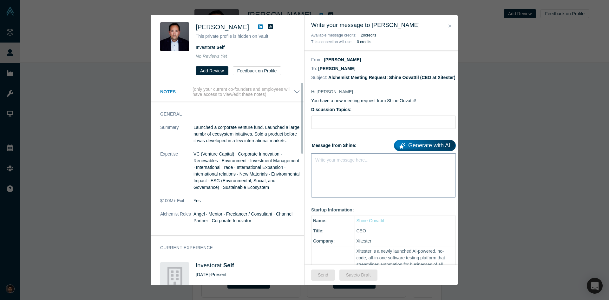
click at [341, 173] on div "Write your message here..." at bounding box center [383, 175] width 145 height 44
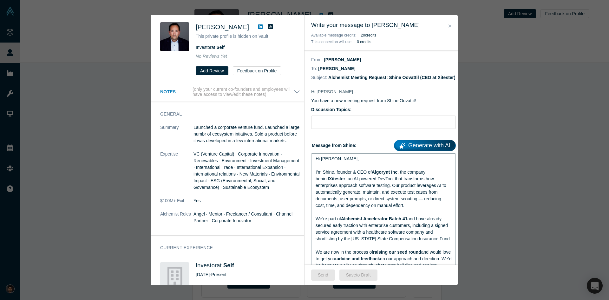
click at [326, 161] on span "Hi [PERSON_NAME]," at bounding box center [337, 158] width 43 height 5
click at [350, 162] on div "Hi [PERSON_NAME]," at bounding box center [384, 158] width 136 height 7
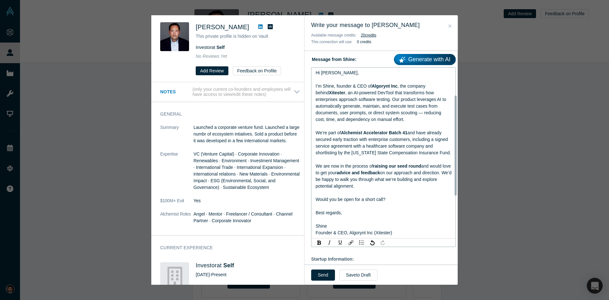
scroll to position [95, 0]
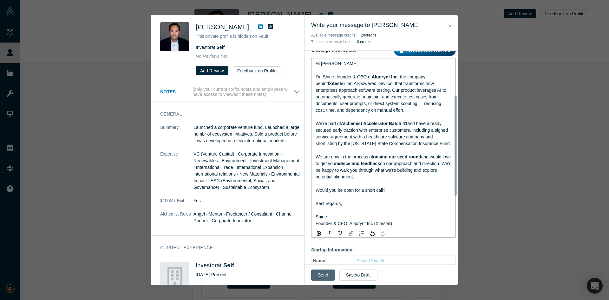
click at [323, 275] on button "Send" at bounding box center [323, 274] width 24 height 11
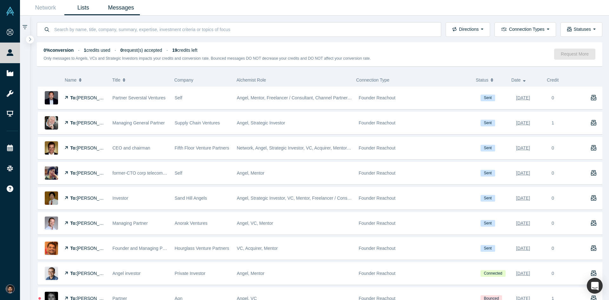
click at [76, 8] on link "Lists" at bounding box center [83, 7] width 38 height 15
